Goal: Task Accomplishment & Management: Manage account settings

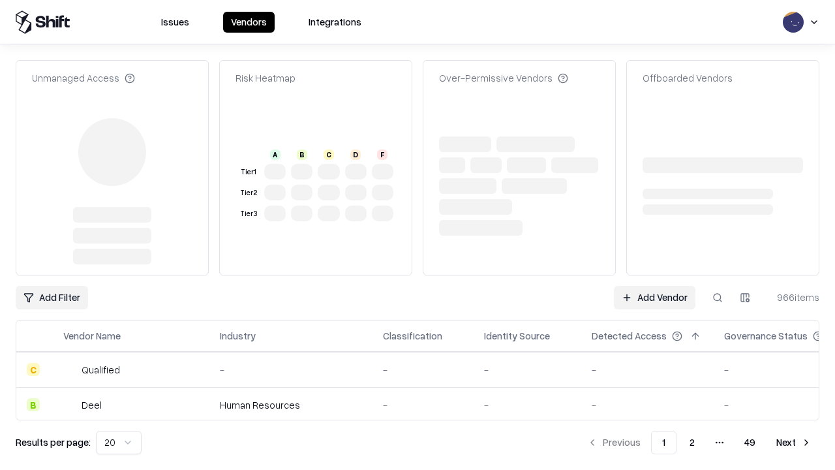
click at [654, 298] on link "Add Vendor" at bounding box center [655, 297] width 82 height 23
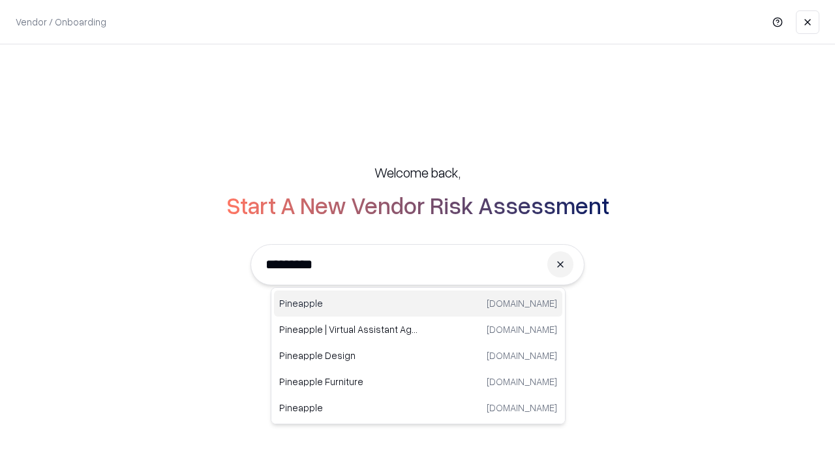
click at [418, 303] on div "Pineapple [DOMAIN_NAME]" at bounding box center [418, 303] width 288 height 26
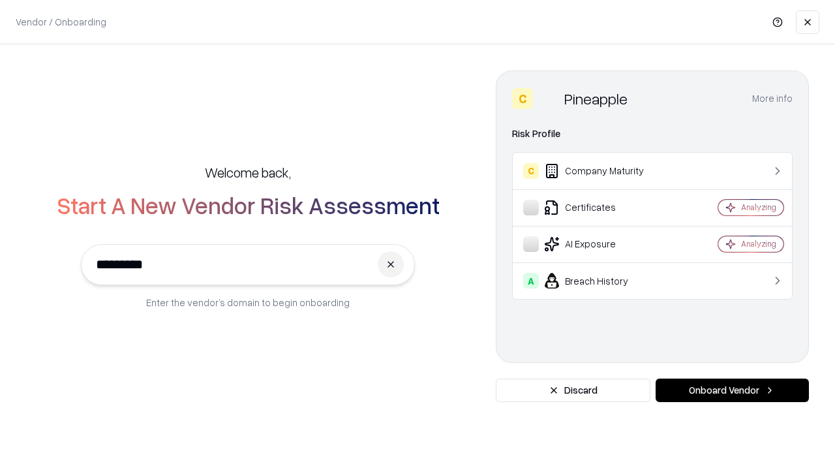
type input "*********"
click at [732, 390] on button "Onboard Vendor" at bounding box center [732, 389] width 153 height 23
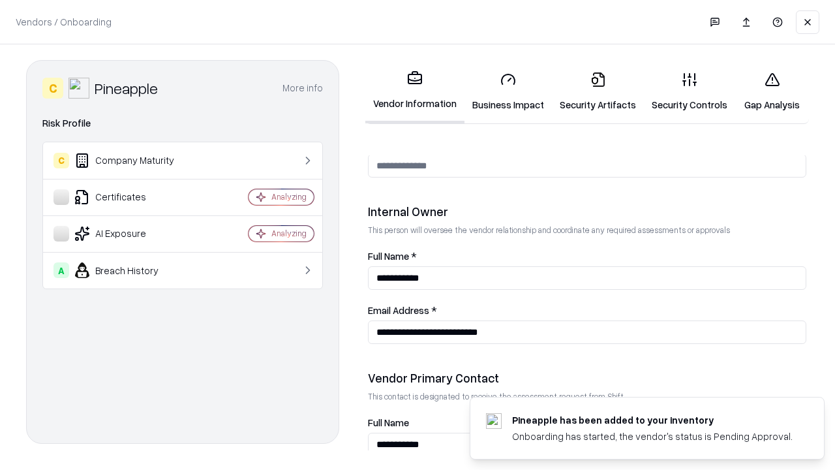
scroll to position [676, 0]
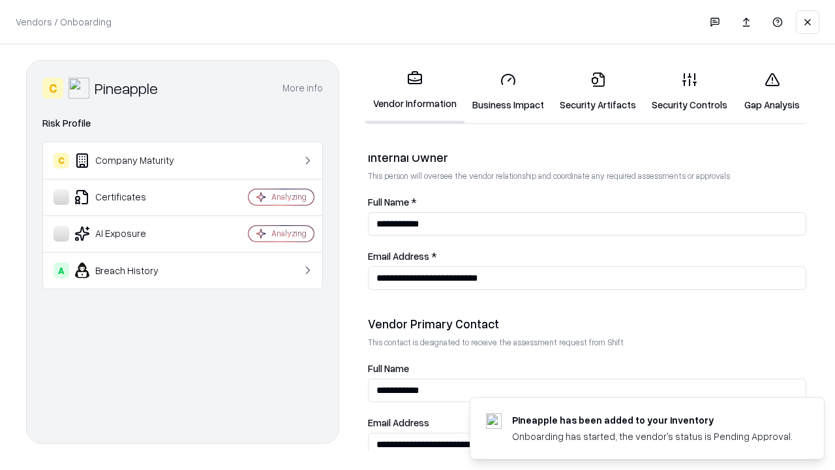
click at [508, 91] on link "Business Impact" at bounding box center [508, 91] width 87 height 61
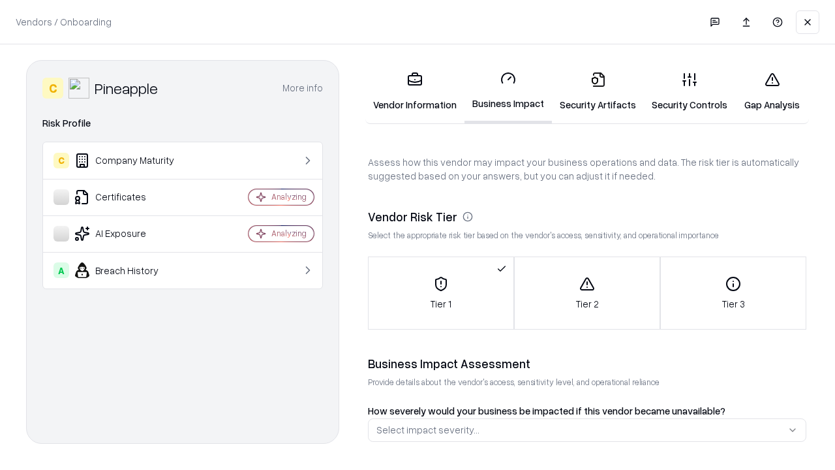
click at [598, 91] on link "Security Artifacts" at bounding box center [598, 91] width 92 height 61
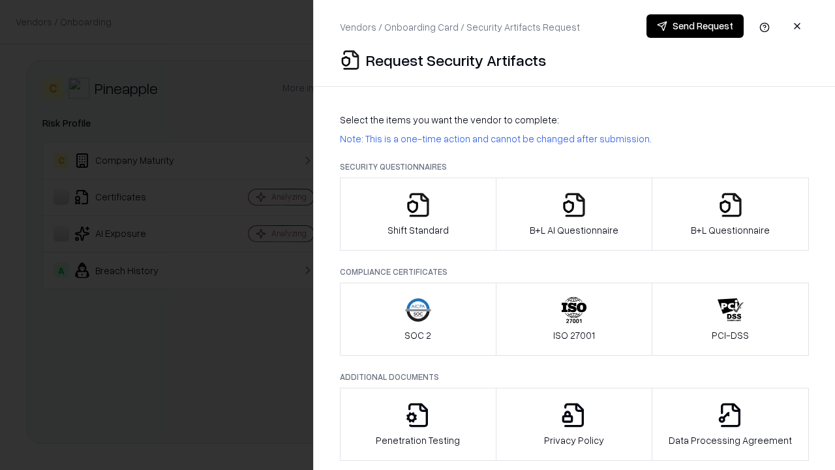
click at [418, 214] on icon "button" at bounding box center [418, 205] width 26 height 26
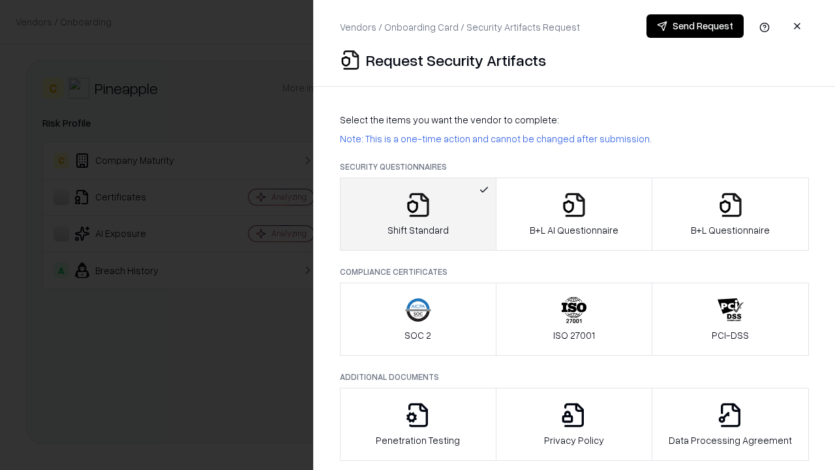
click at [695, 26] on button "Send Request" at bounding box center [695, 25] width 97 height 23
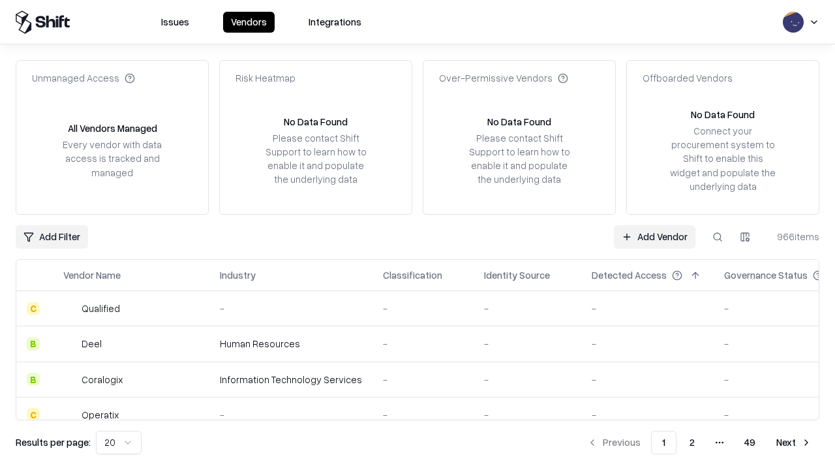
click at [718, 236] on button at bounding box center [717, 236] width 23 height 23
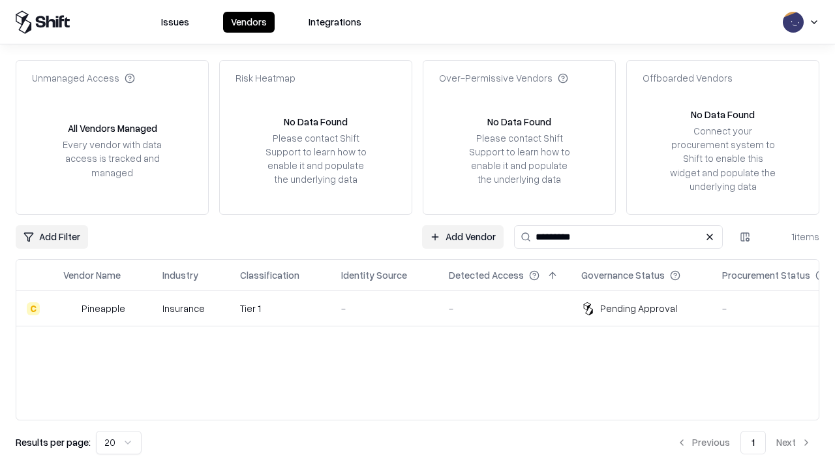
type input "*********"
click at [425, 308] on div "-" at bounding box center [384, 308] width 87 height 14
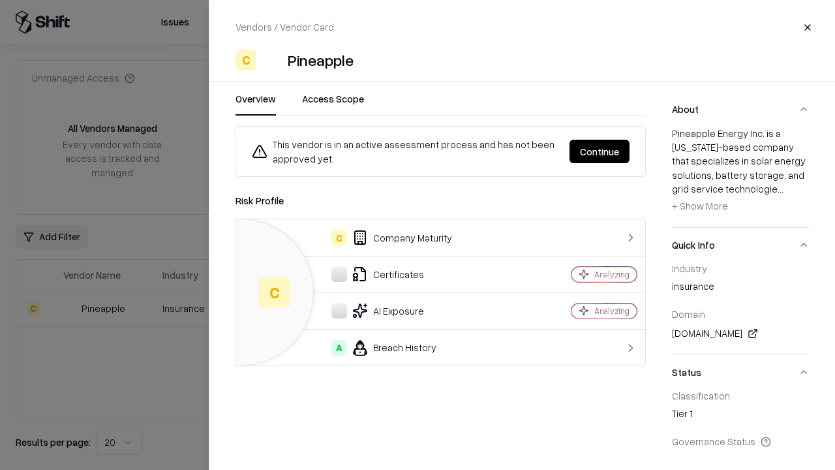
click at [600, 151] on button "Continue" at bounding box center [600, 151] width 60 height 23
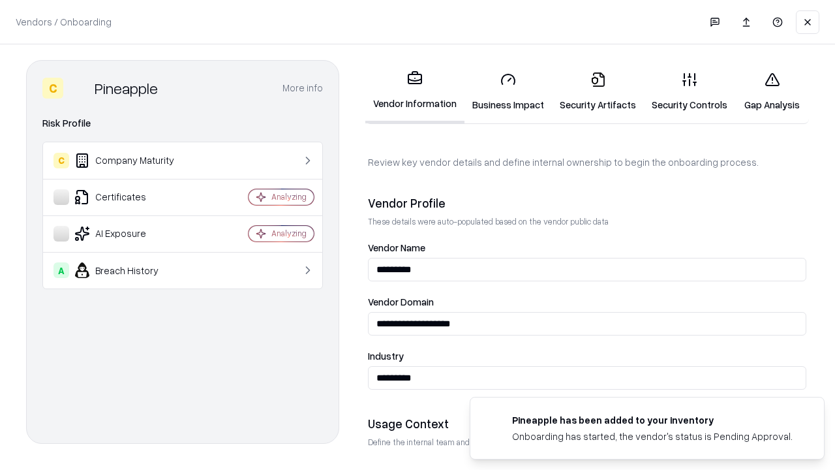
click at [598, 91] on link "Security Artifacts" at bounding box center [598, 91] width 92 height 61
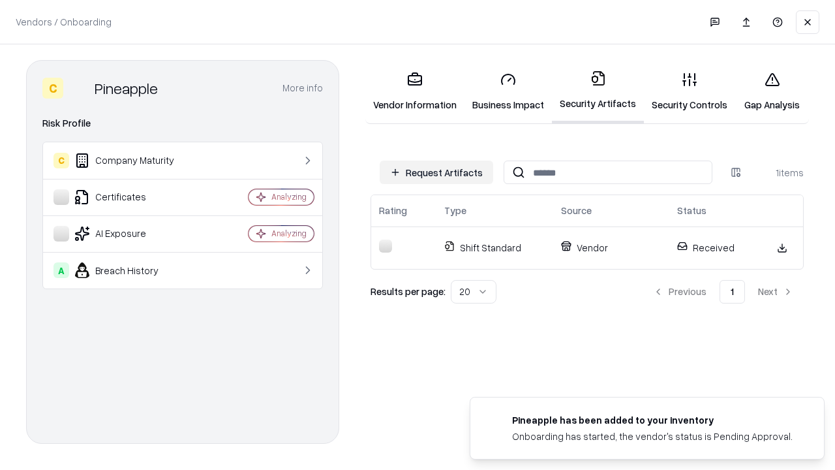
click at [690, 91] on link "Security Controls" at bounding box center [689, 91] width 91 height 61
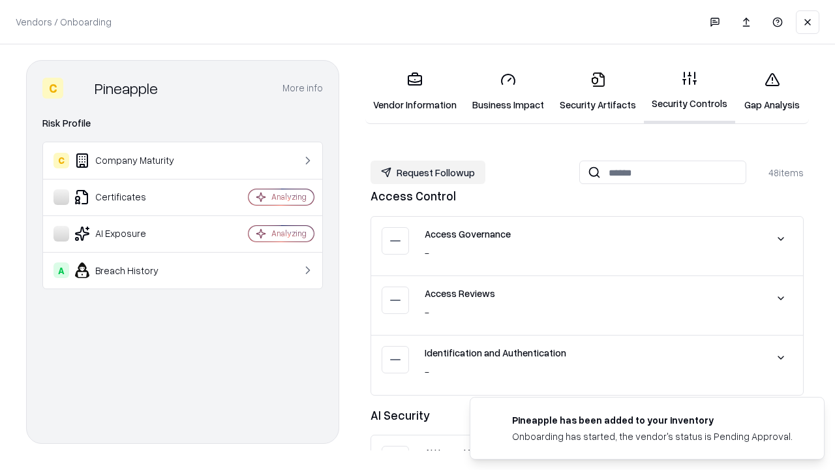
click at [428, 172] on button "Request Followup" at bounding box center [428, 172] width 115 height 23
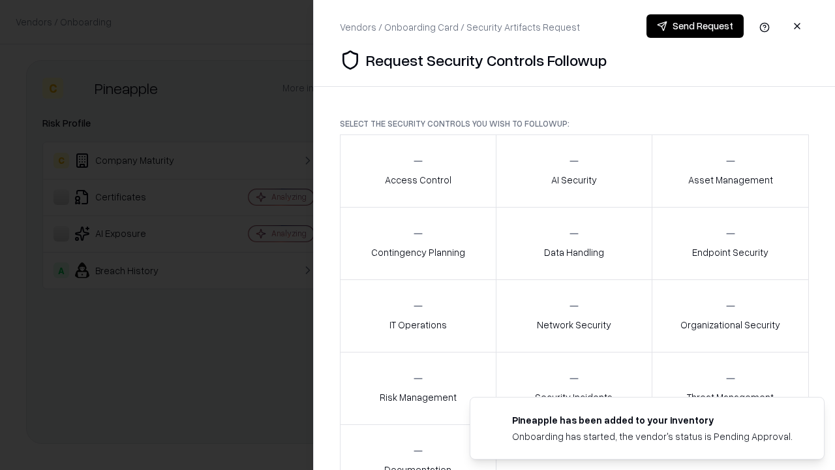
click at [418, 171] on div "Access Control" at bounding box center [418, 171] width 67 height 32
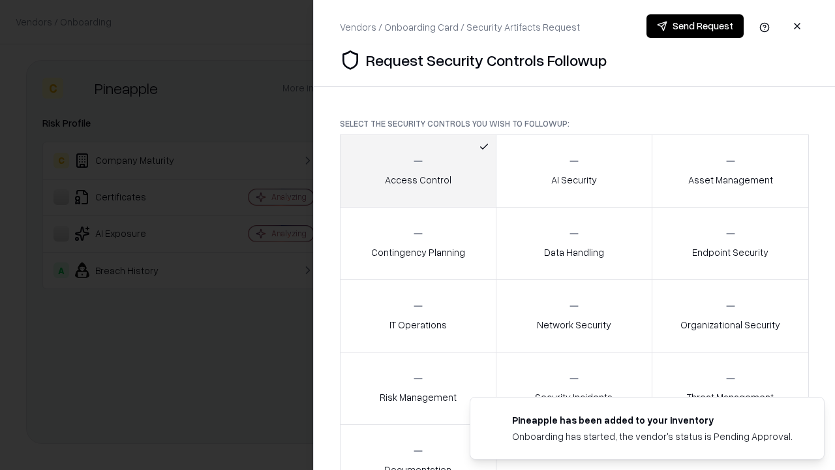
click at [695, 26] on button "Send Request" at bounding box center [695, 25] width 97 height 23
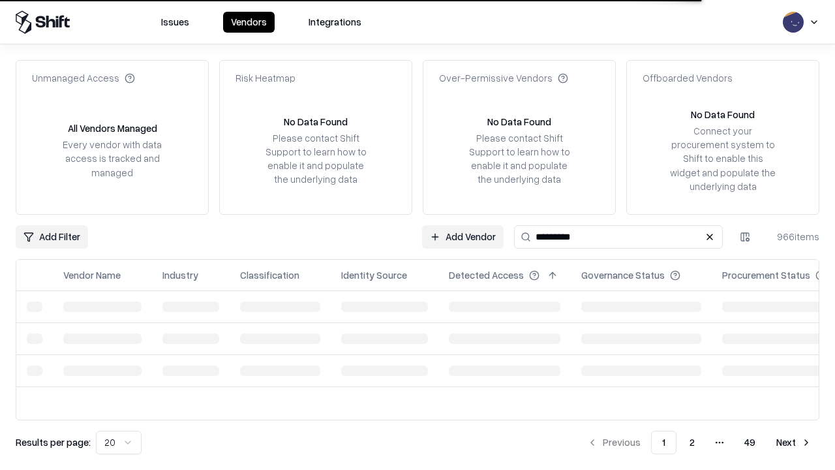
type input "*********"
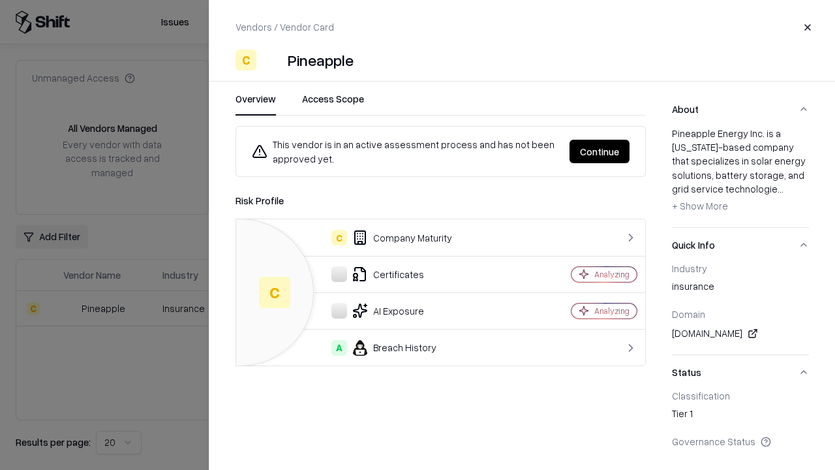
click at [600, 151] on button "Continue" at bounding box center [600, 151] width 60 height 23
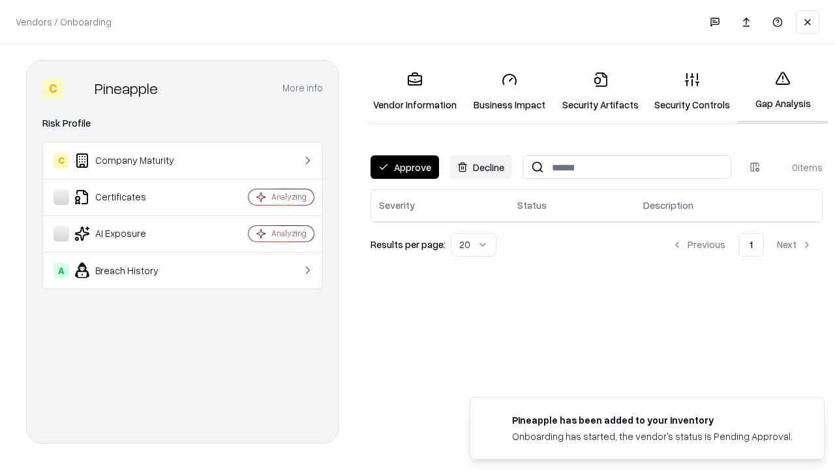
click at [405, 167] on button "Approve" at bounding box center [405, 166] width 69 height 23
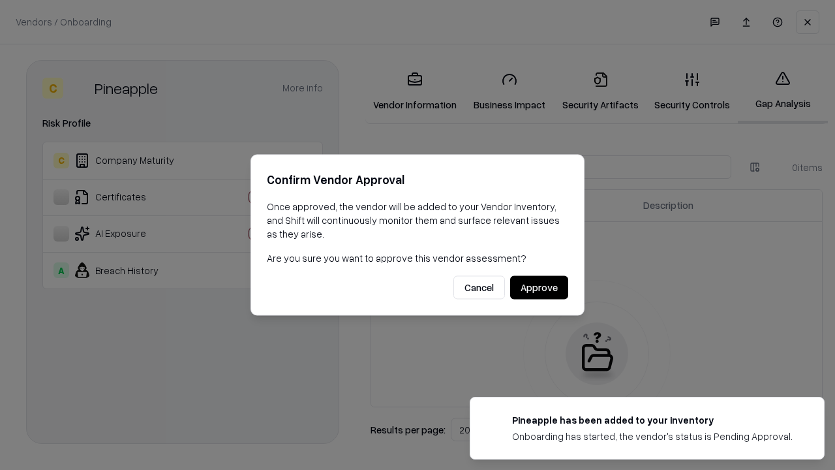
click at [539, 287] on button "Approve" at bounding box center [539, 287] width 58 height 23
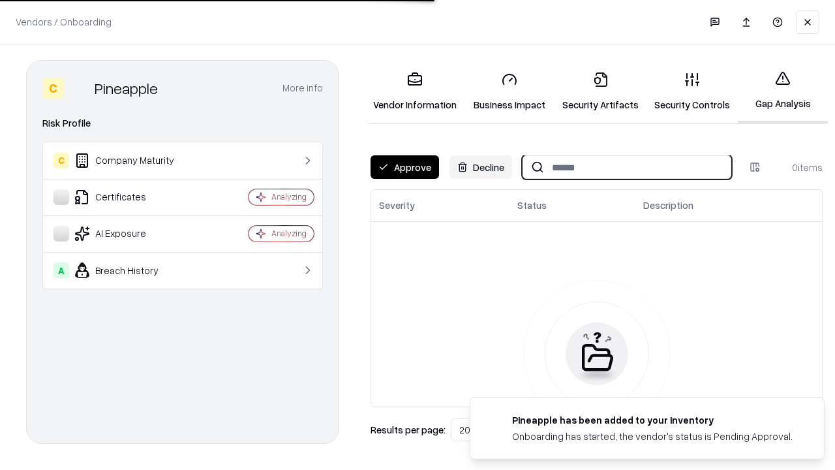
type input "*********"
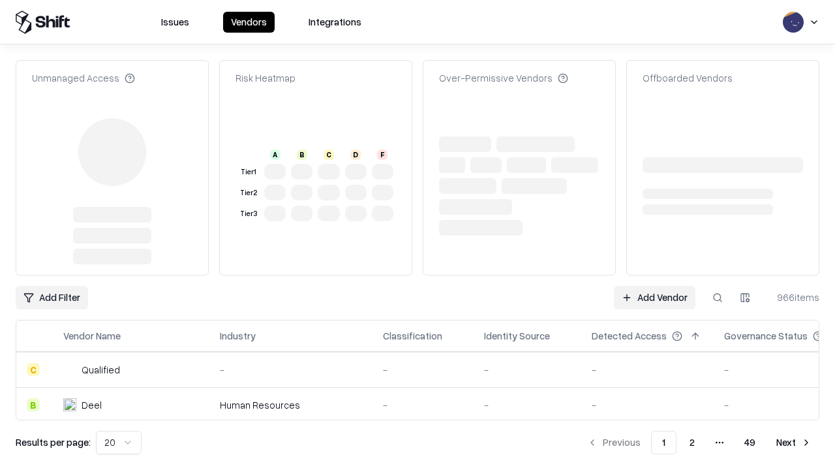
click at [654, 298] on link "Add Vendor" at bounding box center [655, 297] width 82 height 23
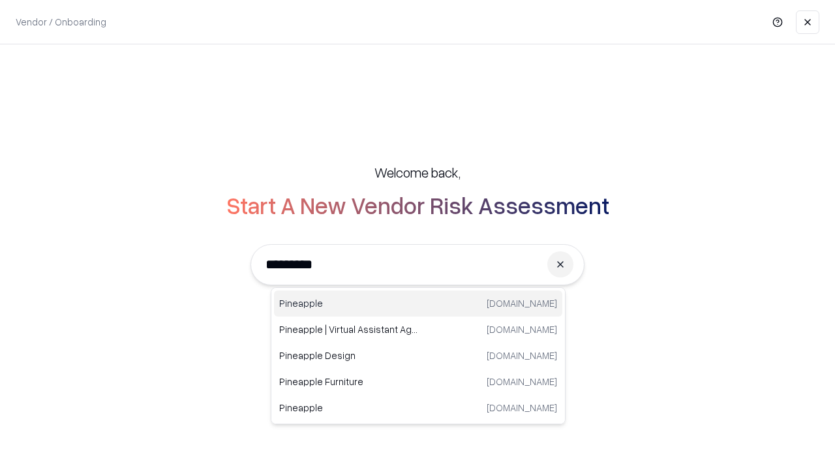
click at [418, 303] on div "Pineapple [DOMAIN_NAME]" at bounding box center [418, 303] width 288 height 26
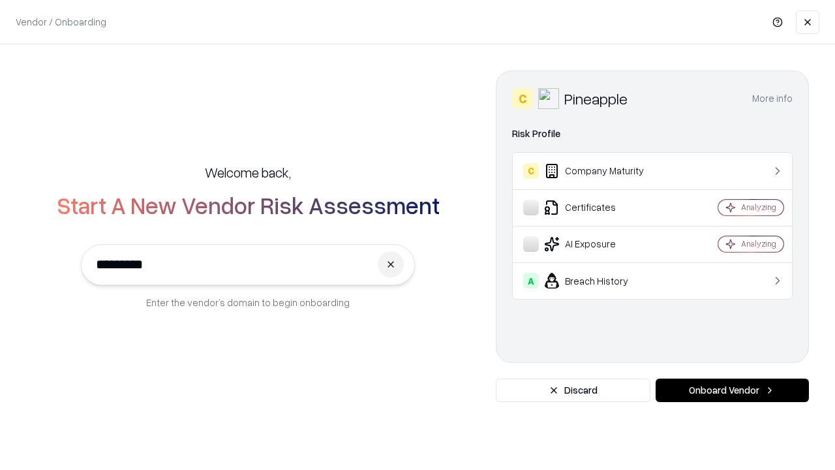
type input "*********"
click at [732, 390] on button "Onboard Vendor" at bounding box center [732, 389] width 153 height 23
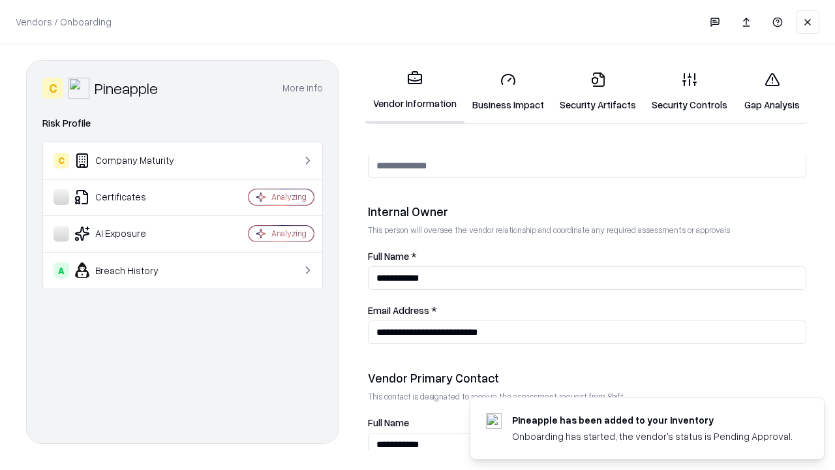
scroll to position [676, 0]
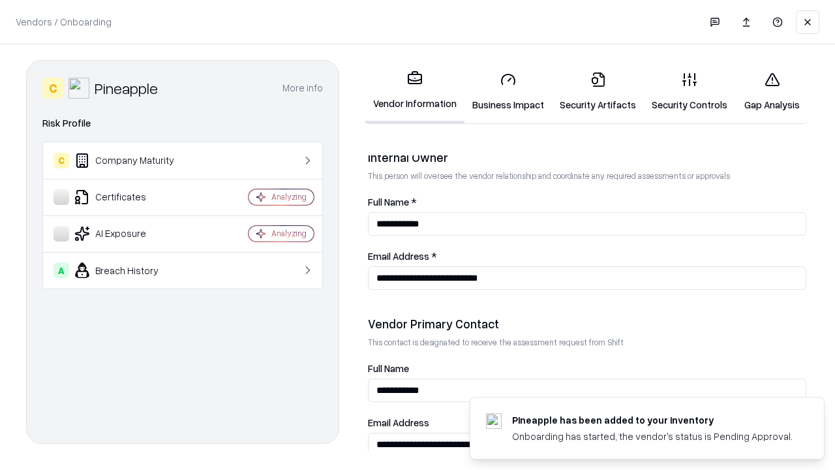
click at [772, 91] on link "Gap Analysis" at bounding box center [772, 91] width 74 height 61
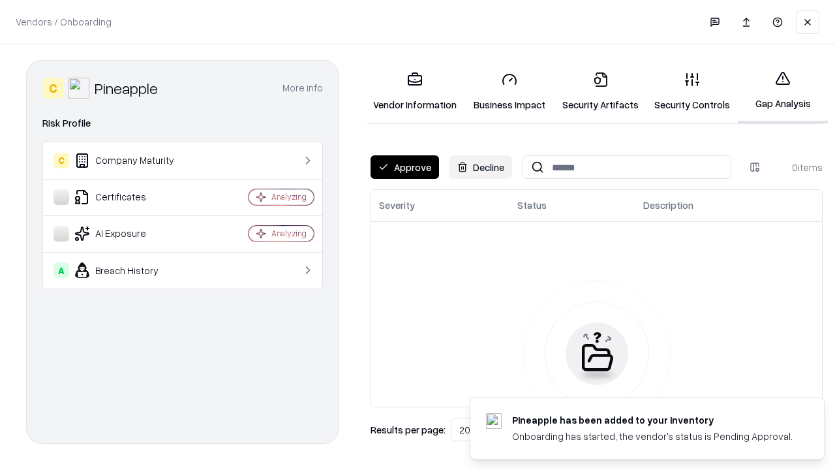
click at [405, 167] on button "Approve" at bounding box center [405, 166] width 69 height 23
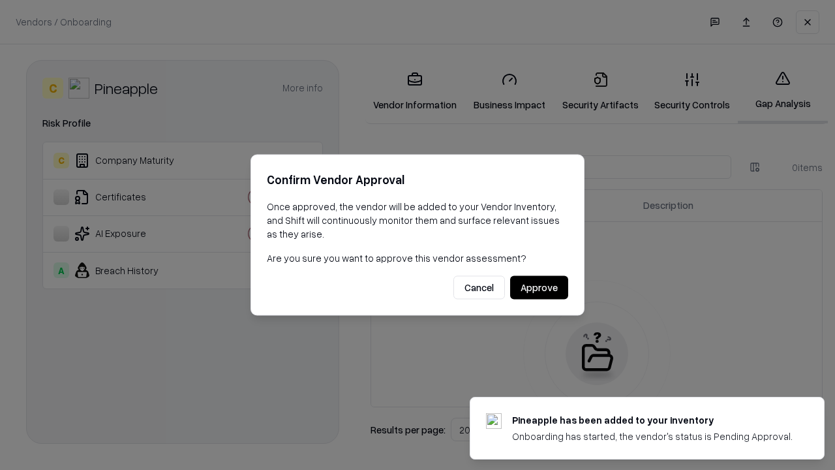
click at [539, 287] on button "Approve" at bounding box center [539, 287] width 58 height 23
